Goal: Transaction & Acquisition: Purchase product/service

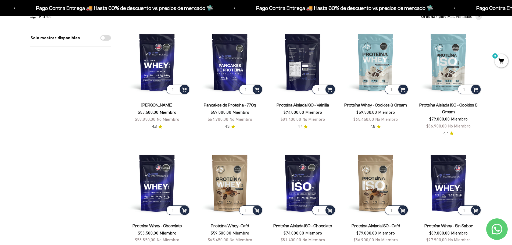
scroll to position [54, 0]
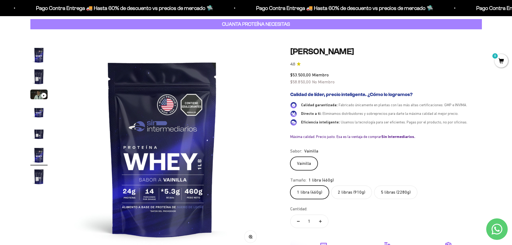
click at [38, 78] on img "Ir al artículo 2" at bounding box center [38, 76] width 17 height 17
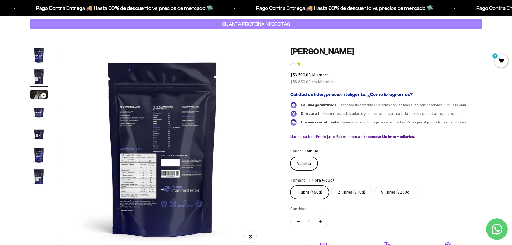
click at [37, 92] on img "Ir al artículo 3" at bounding box center [38, 95] width 17 height 10
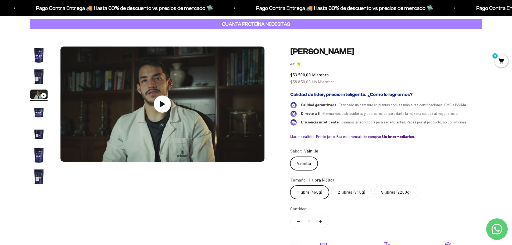
click at [37, 106] on img "Ir al artículo 4" at bounding box center [38, 112] width 17 height 17
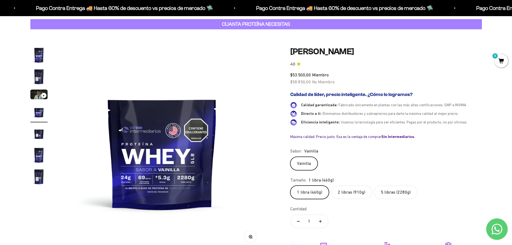
click at [38, 129] on img "Ir al artículo 5" at bounding box center [38, 133] width 17 height 17
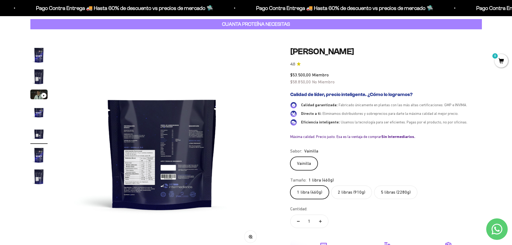
click at [47, 169] on img "Ir al artículo 7" at bounding box center [38, 176] width 17 height 17
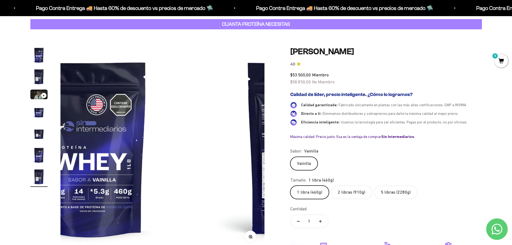
click at [40, 163] on img "Ir al artículo 6" at bounding box center [38, 155] width 17 height 17
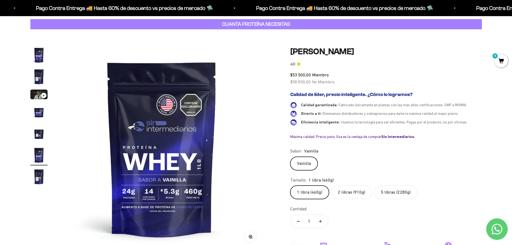
scroll to position [0, 1053]
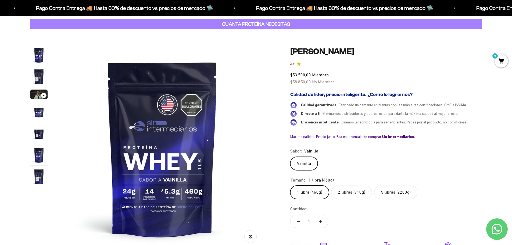
click at [39, 179] on img "Ir al artículo 7" at bounding box center [38, 176] width 17 height 17
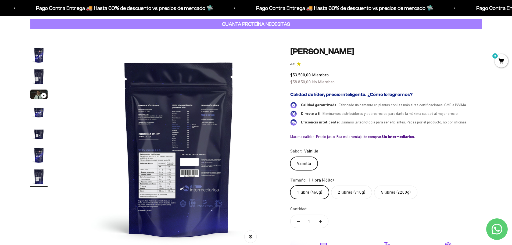
scroll to position [0, 1263]
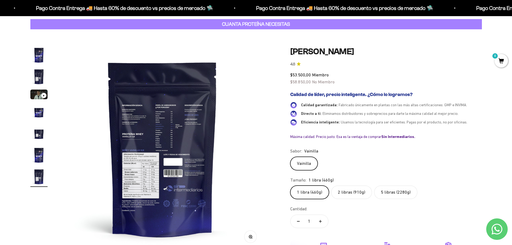
click at [165, 137] on img at bounding box center [162, 149] width 204 height 204
